Goal: Task Accomplishment & Management: Manage account settings

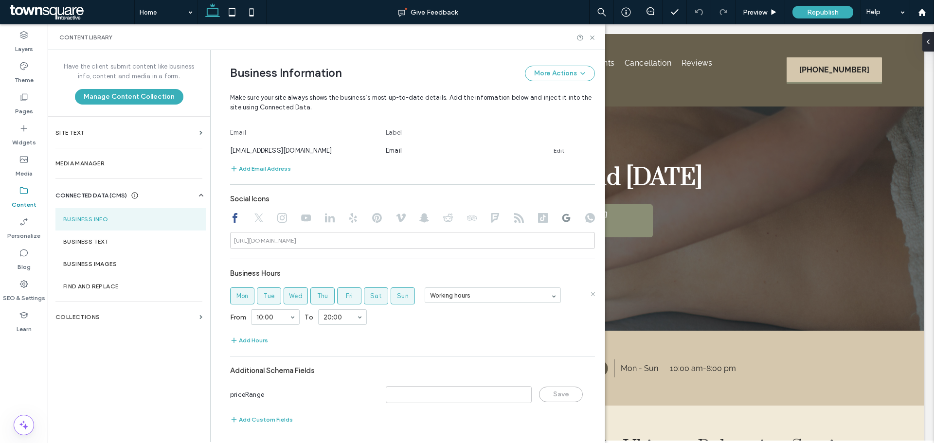
scroll to position [368, 0]
click at [403, 295] on span "Sun" at bounding box center [403, 296] width 12 height 10
click at [251, 339] on button "Add Hours" at bounding box center [249, 340] width 38 height 12
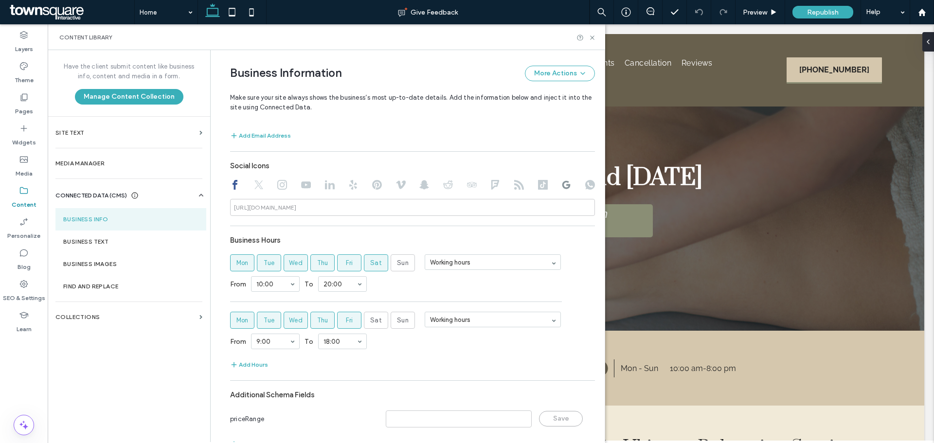
scroll to position [416, 0]
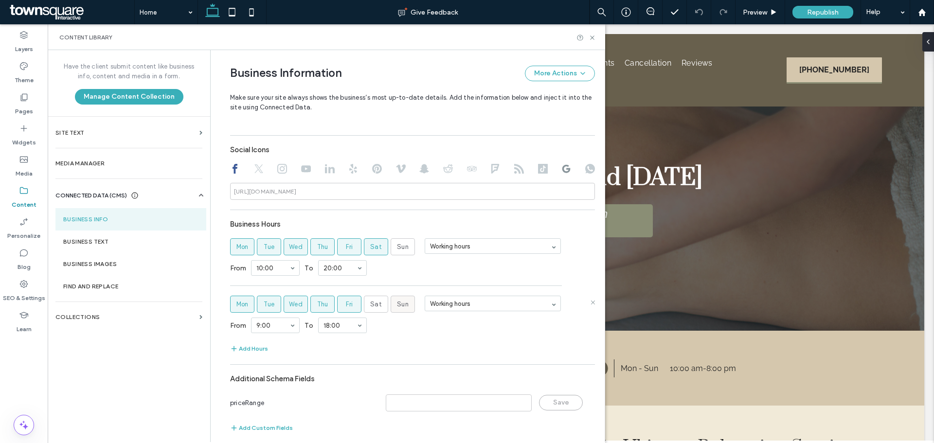
click at [397, 306] on span "Sun" at bounding box center [403, 305] width 12 height 10
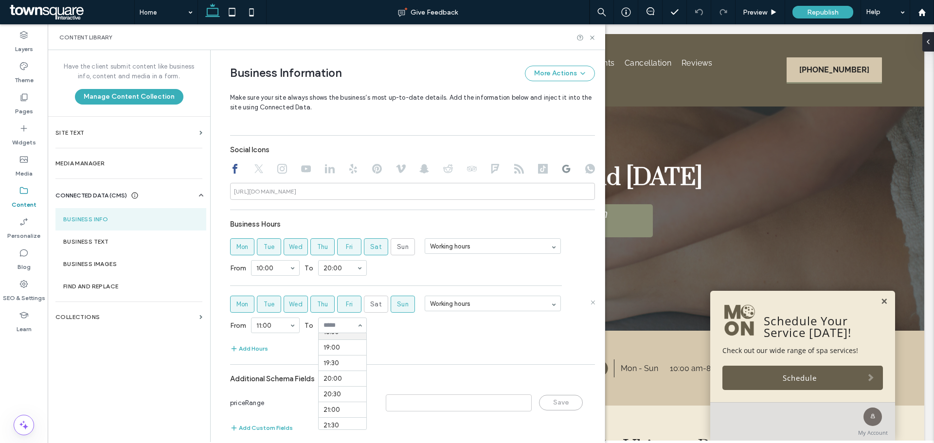
scroll to position [602, 0]
click at [351, 303] on label "Fri" at bounding box center [349, 304] width 24 height 17
drag, startPoint x: 324, startPoint y: 303, endPoint x: 306, endPoint y: 305, distance: 18.5
click at [324, 303] on label "Thu" at bounding box center [322, 304] width 24 height 17
click at [290, 303] on span "Wed" at bounding box center [296, 305] width 14 height 10
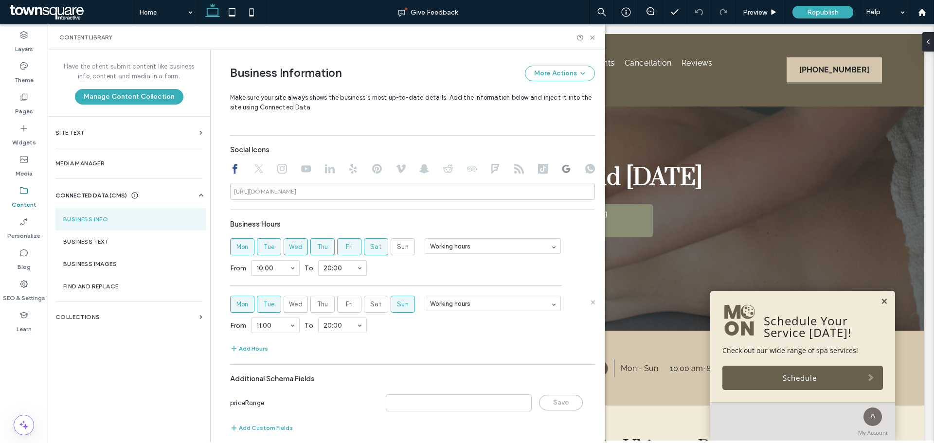
click at [270, 304] on label "Tue" at bounding box center [269, 304] width 24 height 17
click at [230, 304] on label "Mon" at bounding box center [242, 304] width 24 height 17
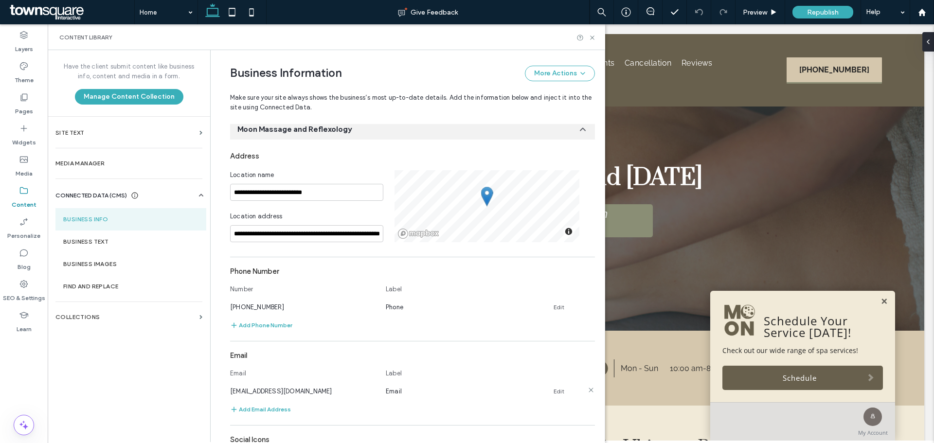
scroll to position [0, 0]
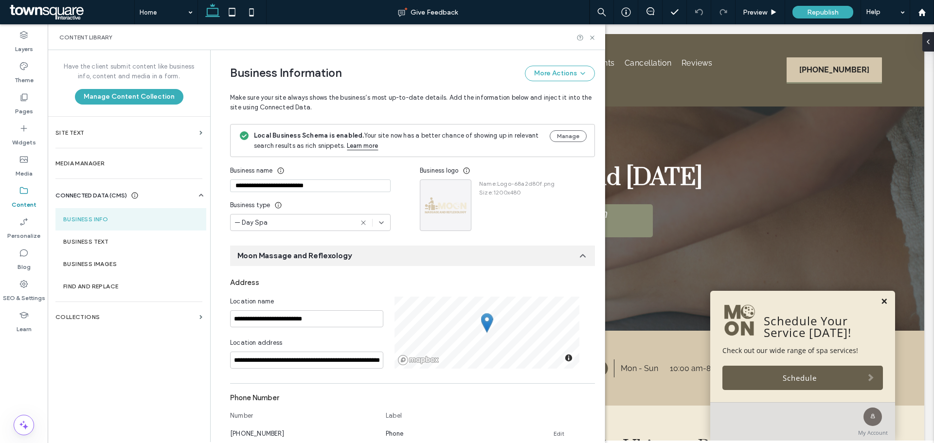
click at [880, 302] on link at bounding box center [883, 302] width 7 height 8
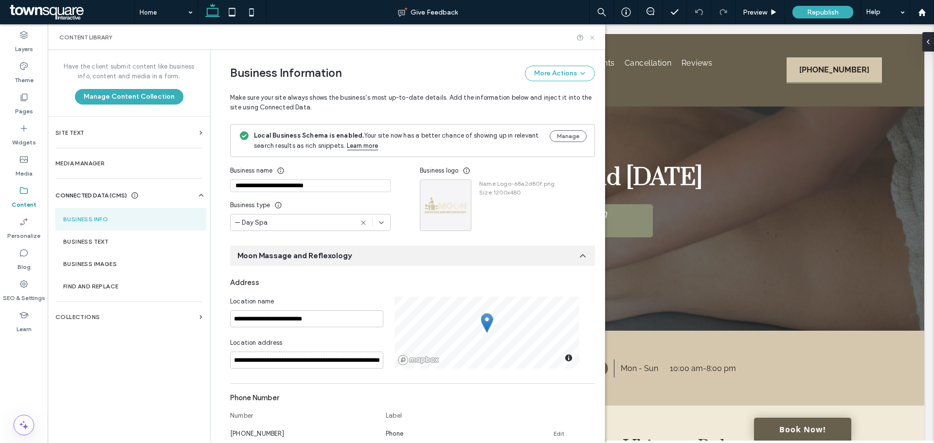
click at [593, 37] on icon at bounding box center [591, 37] width 7 height 7
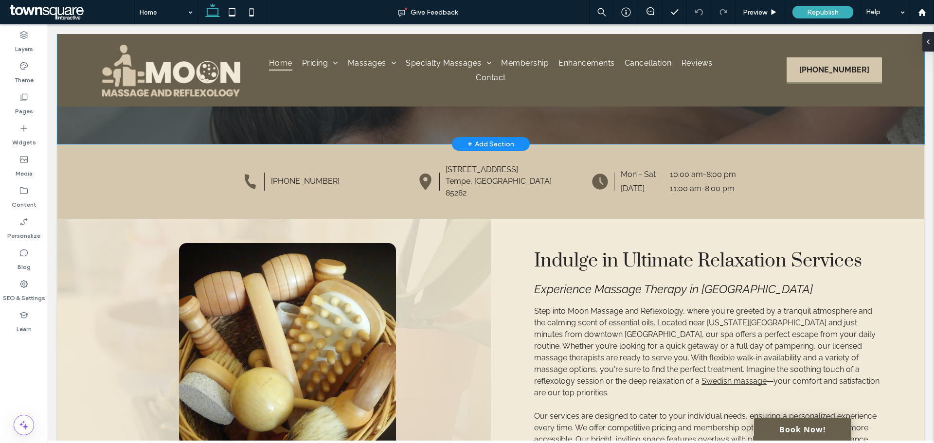
scroll to position [195, 0]
